Goal: Register for event/course

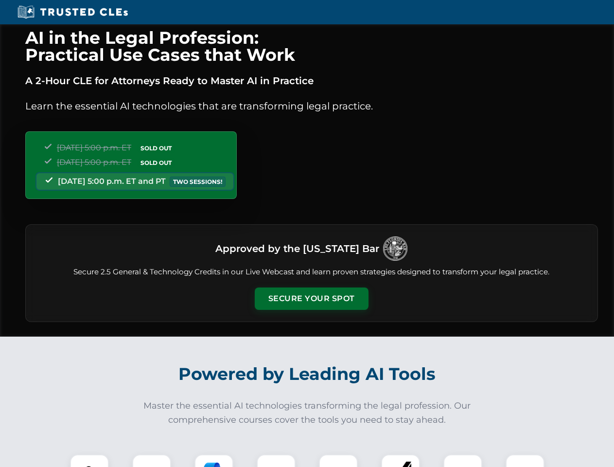
click at [311, 298] on button "Secure Your Spot" at bounding box center [312, 298] width 114 height 22
click at [89, 460] on img at bounding box center [89, 473] width 28 height 28
